Goal: Task Accomplishment & Management: Use online tool/utility

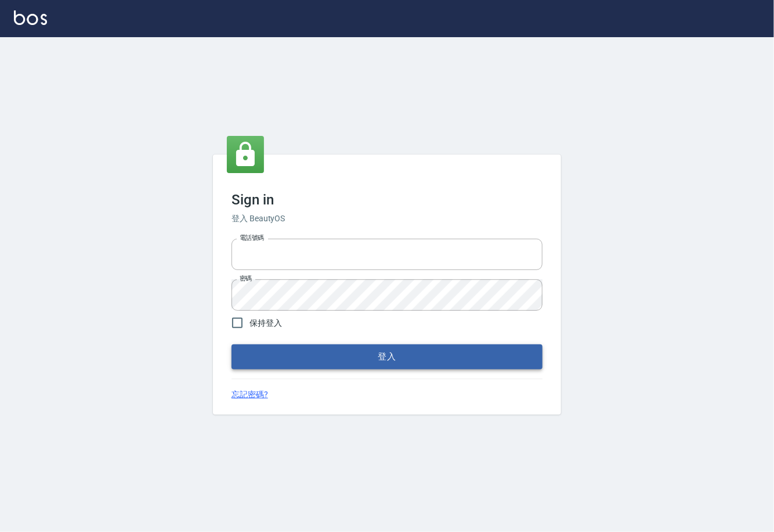
type input "0225929166"
click at [390, 353] on button "登入" at bounding box center [387, 356] width 311 height 24
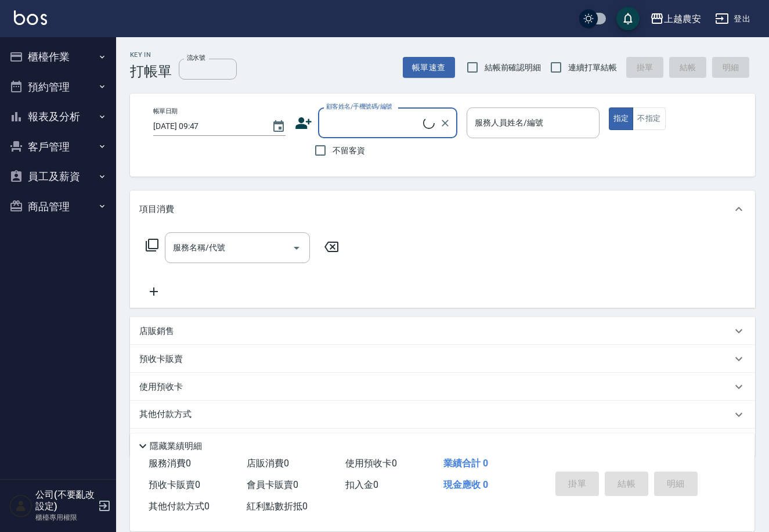
click at [61, 60] on button "櫃檯作業" at bounding box center [58, 57] width 107 height 30
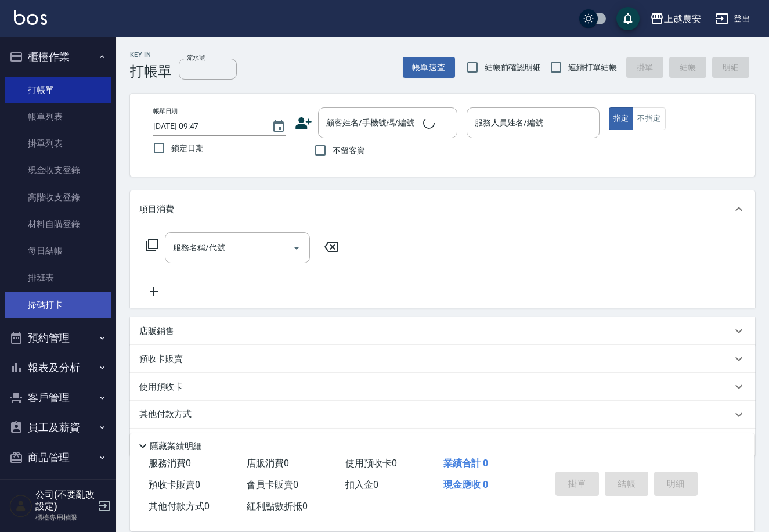
click at [67, 306] on link "掃碼打卡" at bounding box center [58, 304] width 107 height 27
